Goal: Find specific page/section: Find specific page/section

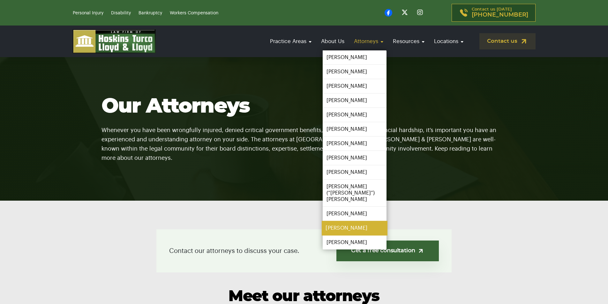
click at [336, 223] on link "[PERSON_NAME]" at bounding box center [355, 228] width 66 height 14
